Goal: Navigation & Orientation: Find specific page/section

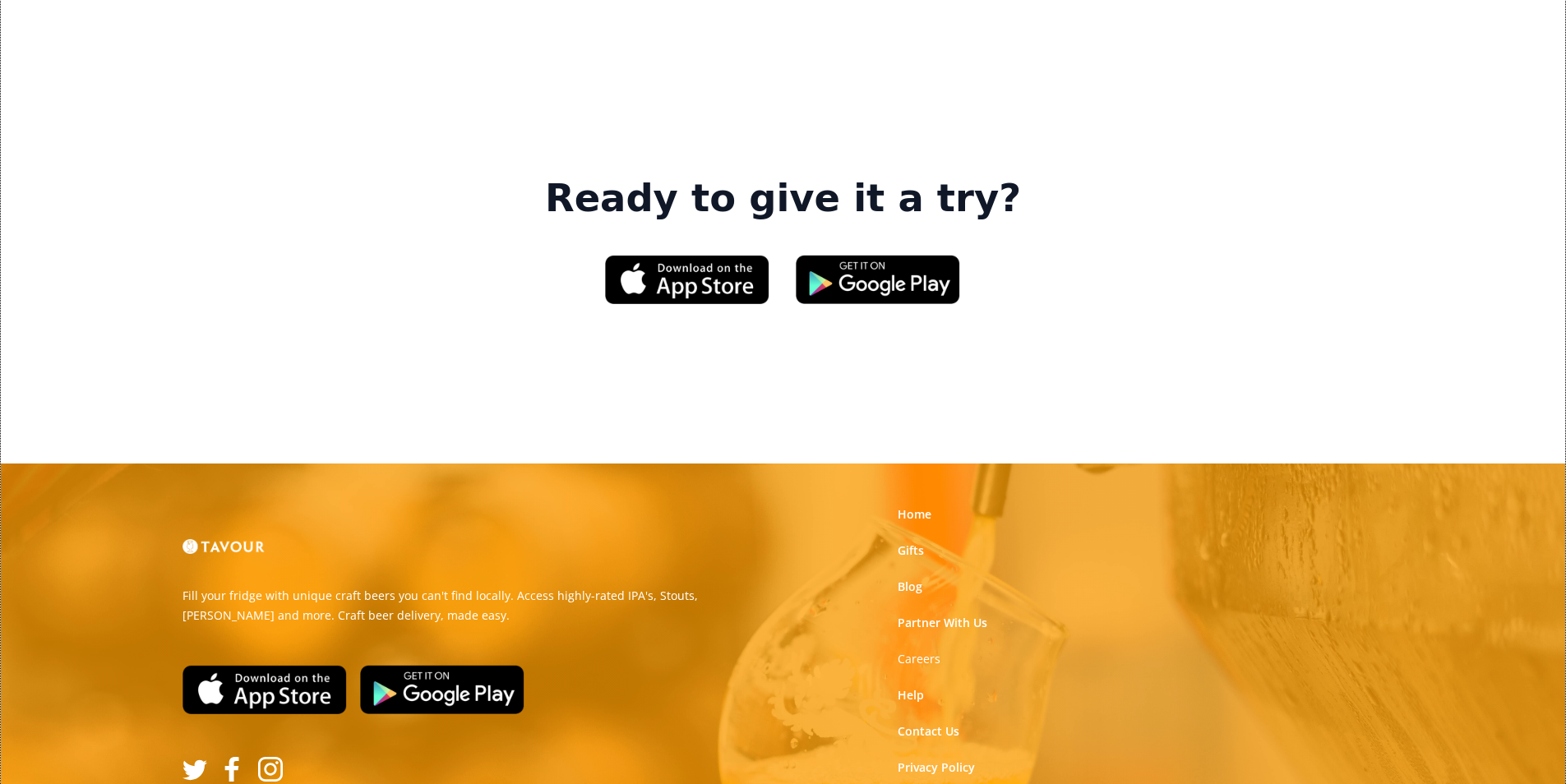
scroll to position [2487, 0]
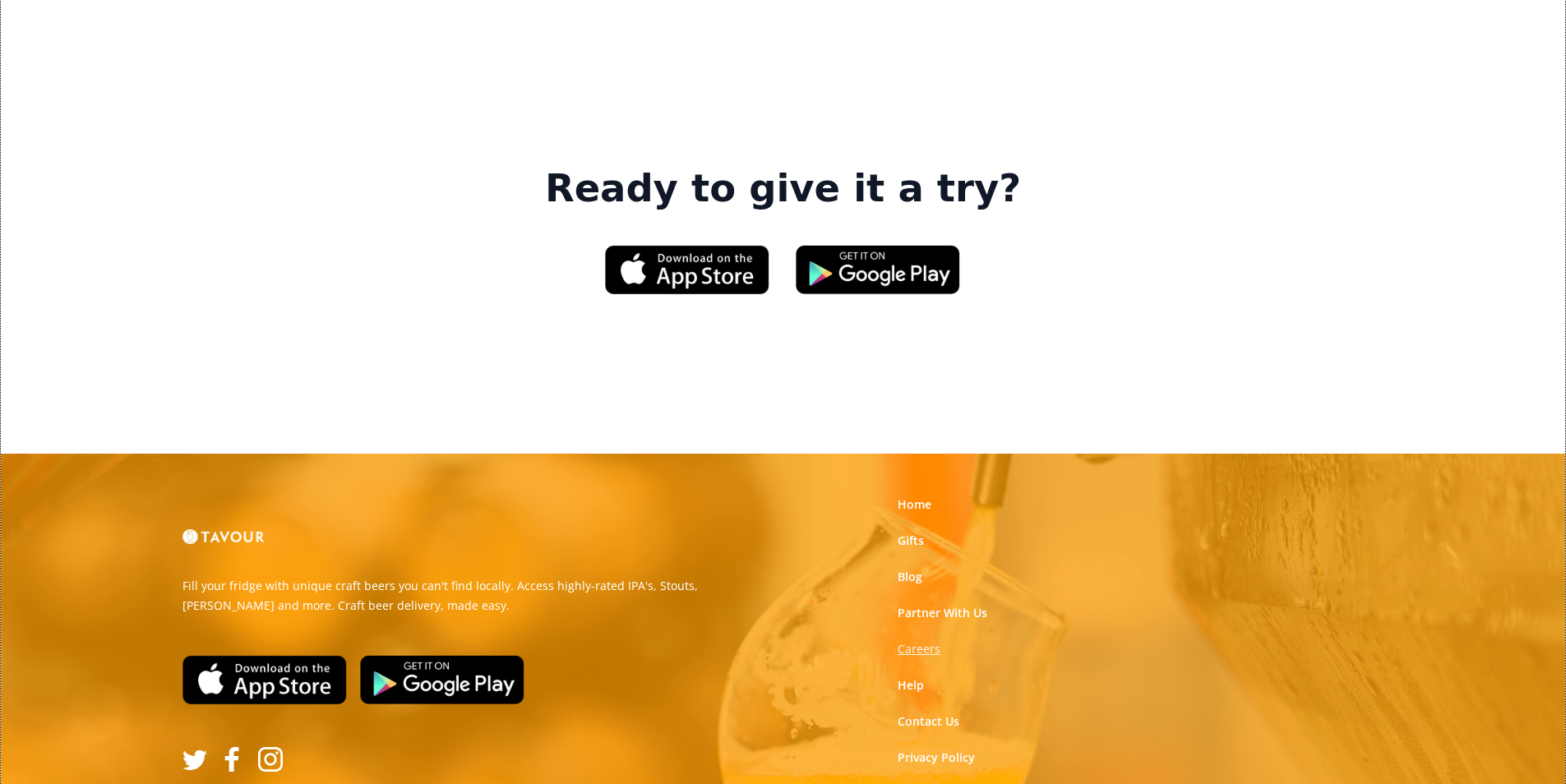
click at [934, 641] on strong "Careers" at bounding box center [919, 649] width 42 height 15
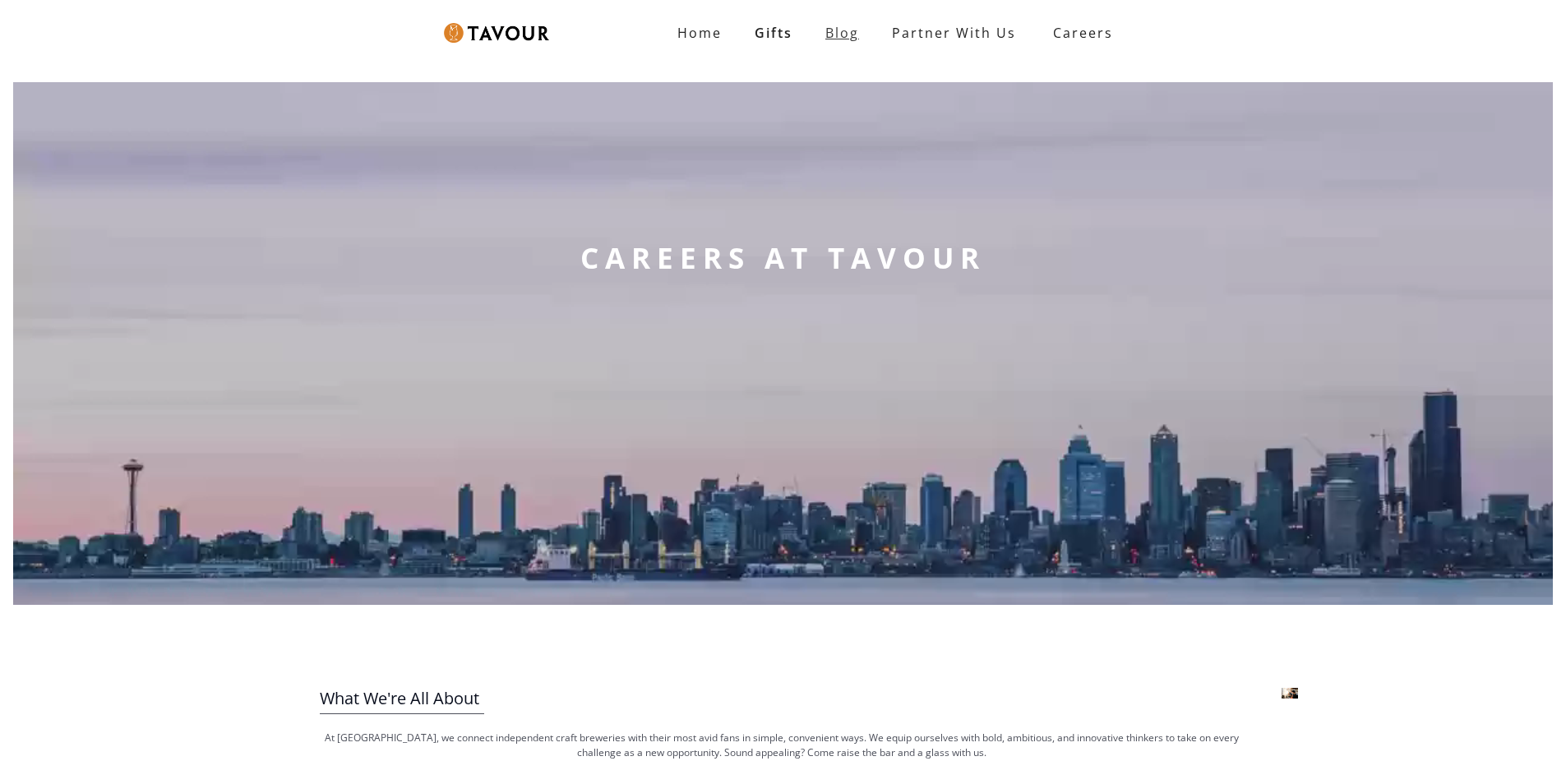
click at [854, 35] on link "Blog" at bounding box center [842, 32] width 67 height 32
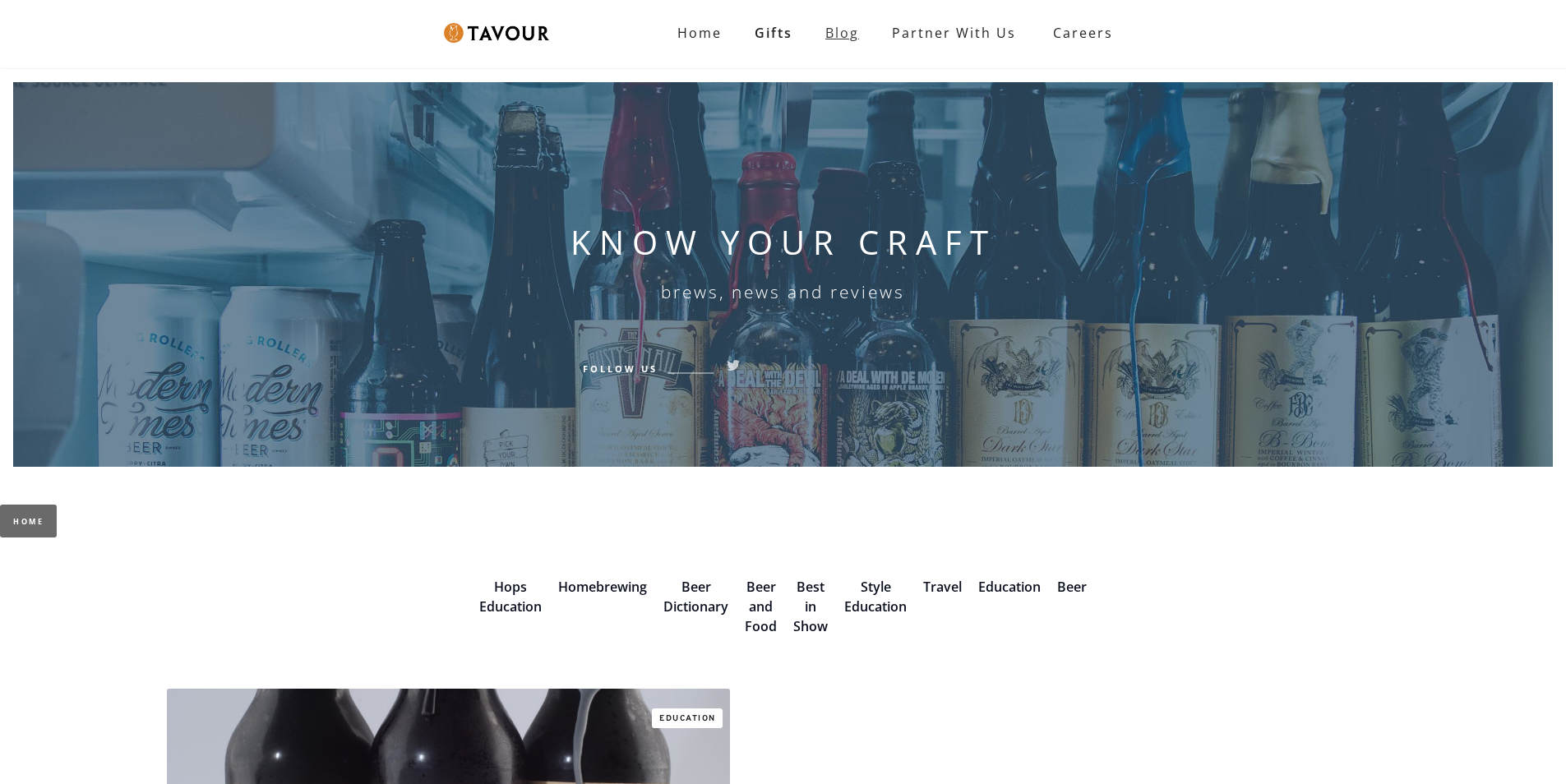
click at [854, 39] on link "Blog" at bounding box center [842, 32] width 67 height 32
